Goal: Ask a question

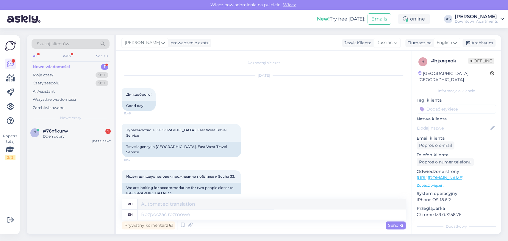
scroll to position [682, 0]
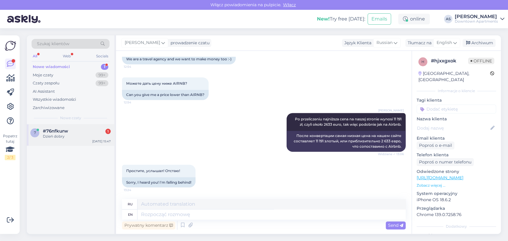
click at [56, 136] on div "Dzień dobry" at bounding box center [77, 136] width 68 height 5
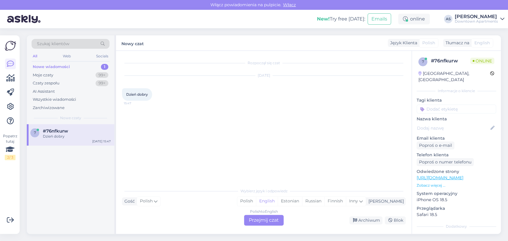
click at [262, 219] on div "Polish to English Przejmij czat" at bounding box center [264, 220] width 40 height 11
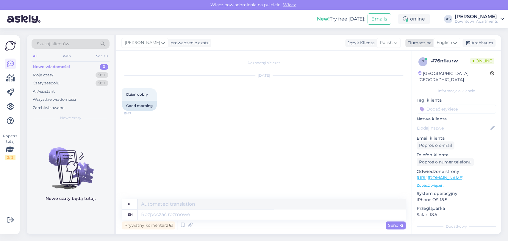
click at [455, 44] on icon at bounding box center [455, 43] width 4 height 7
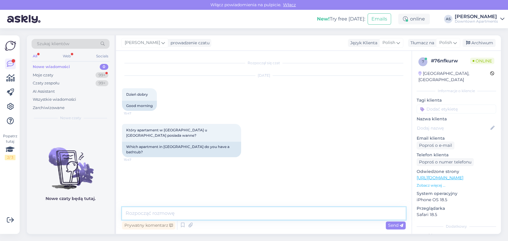
click at [283, 214] on textarea at bounding box center [264, 213] width 284 height 12
type textarea "D"
type textarea "M"
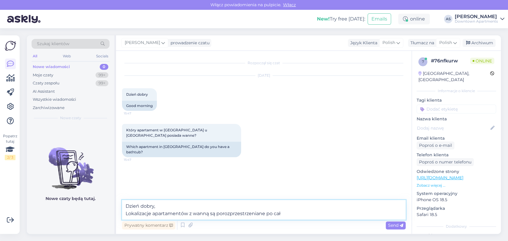
click at [249, 213] on textarea "Dzień dobry, Lokalizacje apartamentów z wanną są porozprzestrzeniane po cał" at bounding box center [264, 210] width 284 height 20
drag, startPoint x: 249, startPoint y: 213, endPoint x: 221, endPoint y: 213, distance: 28.0
click at [221, 213] on textarea "Dzień dobry, Lokalizacje apartamentów z wanną są porozprzestrzeniane po cał" at bounding box center [264, 210] width 284 height 20
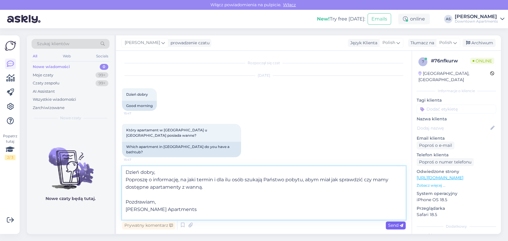
type textarea "Dzień dobry, Poproszę o informację, na jaki termin i dla ilu osób szukają Państ…"
click at [396, 227] on span "Send" at bounding box center [395, 225] width 15 height 5
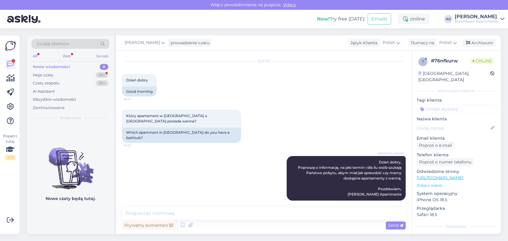
scroll to position [40, 0]
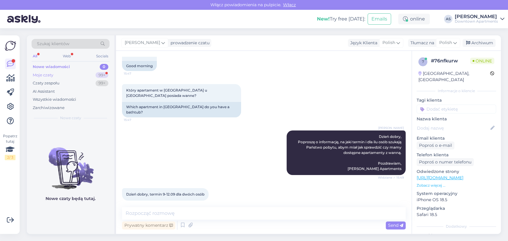
click at [99, 74] on div "99+" at bounding box center [102, 75] width 13 height 6
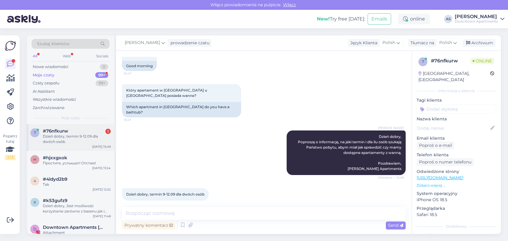
click at [71, 137] on div "Dzień dobry, termin 9-12.09 dla dwóch osób" at bounding box center [77, 139] width 68 height 11
